Goal: Transaction & Acquisition: Purchase product/service

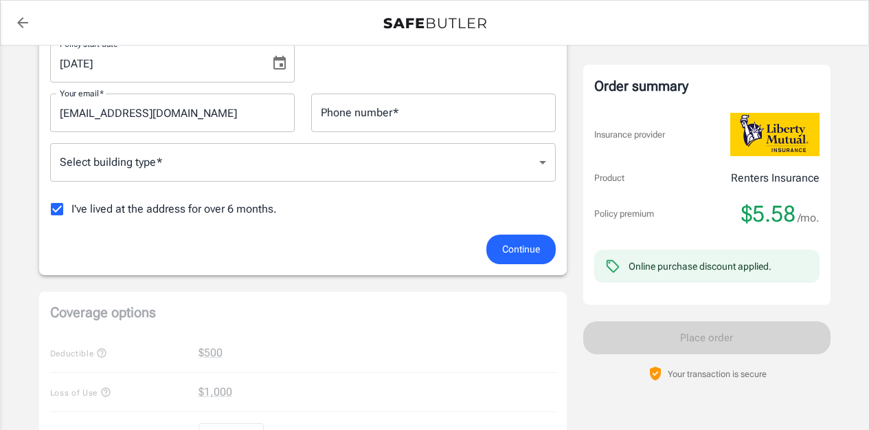
scroll to position [247, 0]
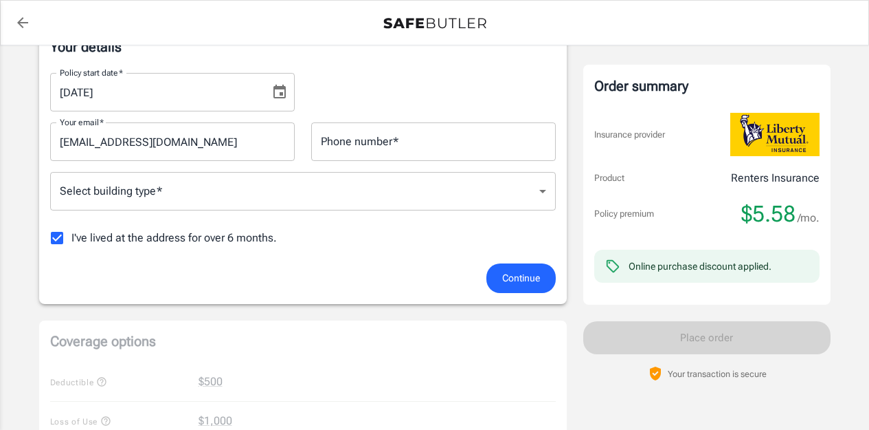
click at [355, 133] on div "Phone number   * Phone number   *" at bounding box center [433, 141] width 245 height 38
type input "9173618740"
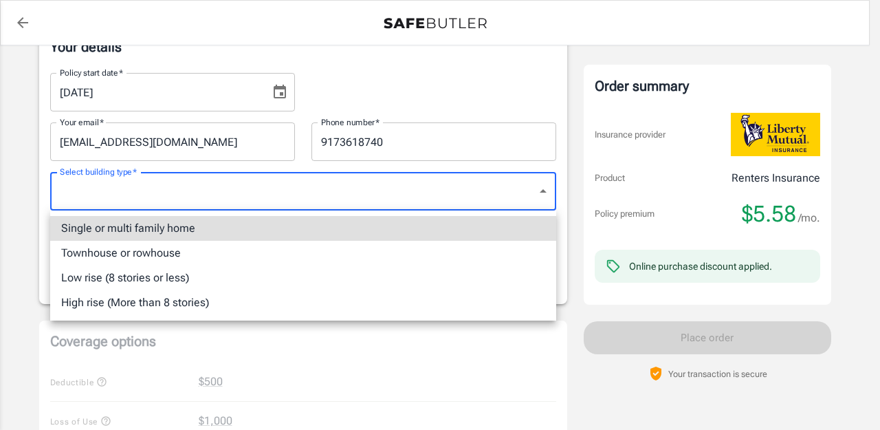
click at [229, 299] on li "High rise (More than 8 stories)" at bounding box center [303, 302] width 506 height 25
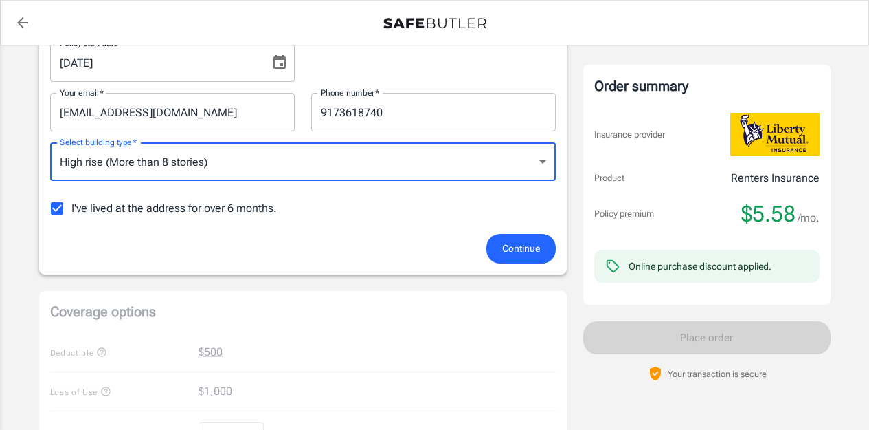
scroll to position [282, 0]
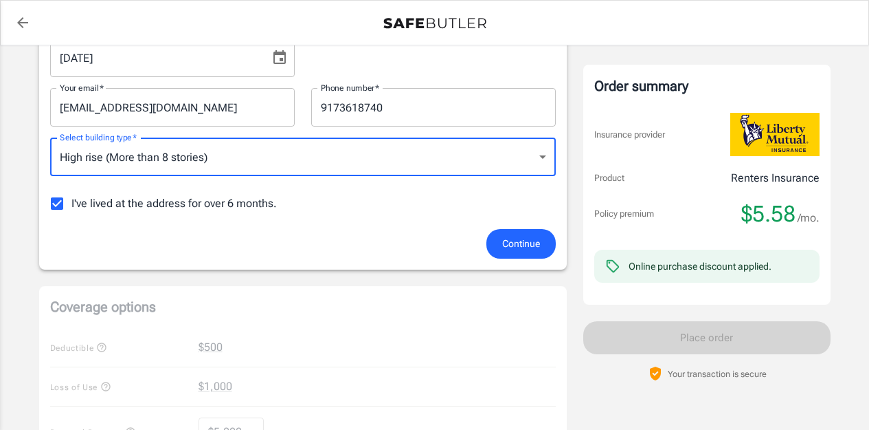
click at [380, 158] on body "Policy premium $ 5.58 /mo Liberty Mutual Renters Insurance [STREET_ADDRESS][US_…" at bounding box center [434, 422] width 869 height 1408
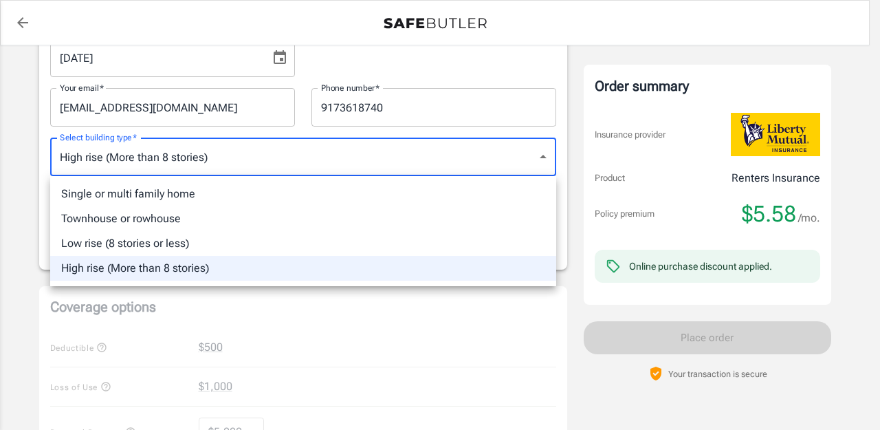
click at [353, 232] on li "Low rise (8 stories or less)" at bounding box center [303, 243] width 506 height 25
type input "lowrise"
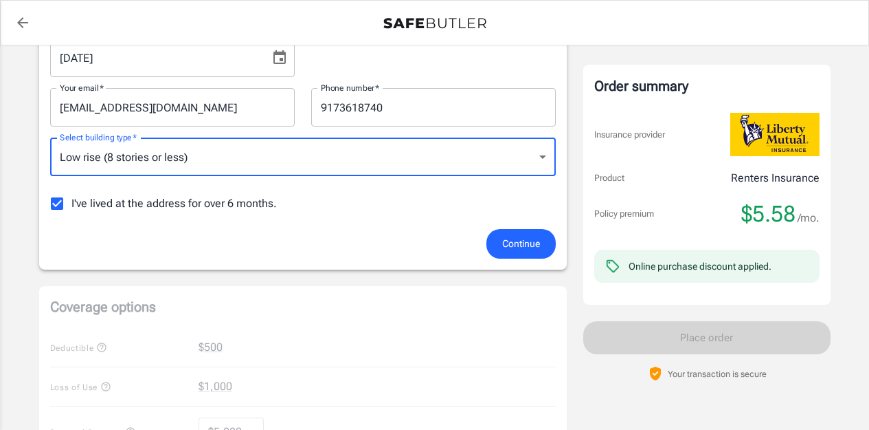
click at [538, 245] on span "Continue" at bounding box center [521, 243] width 38 height 17
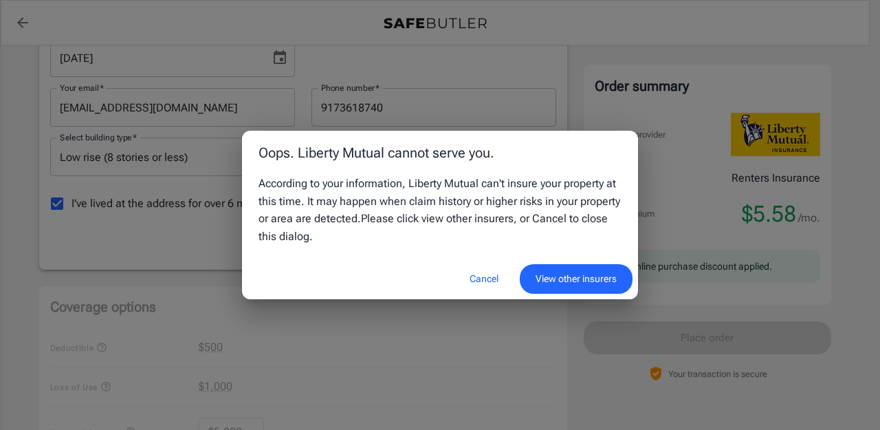
click at [480, 281] on button "Cancel" at bounding box center [484, 279] width 60 height 30
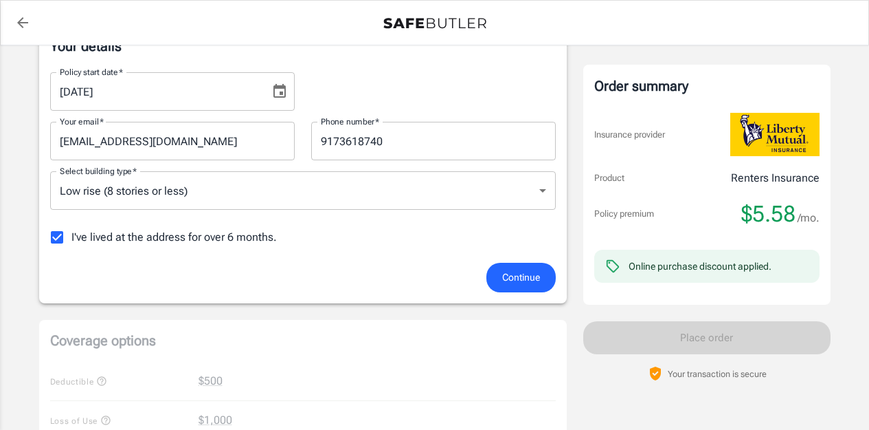
scroll to position [253, 0]
